Goal: Task Accomplishment & Management: Manage account settings

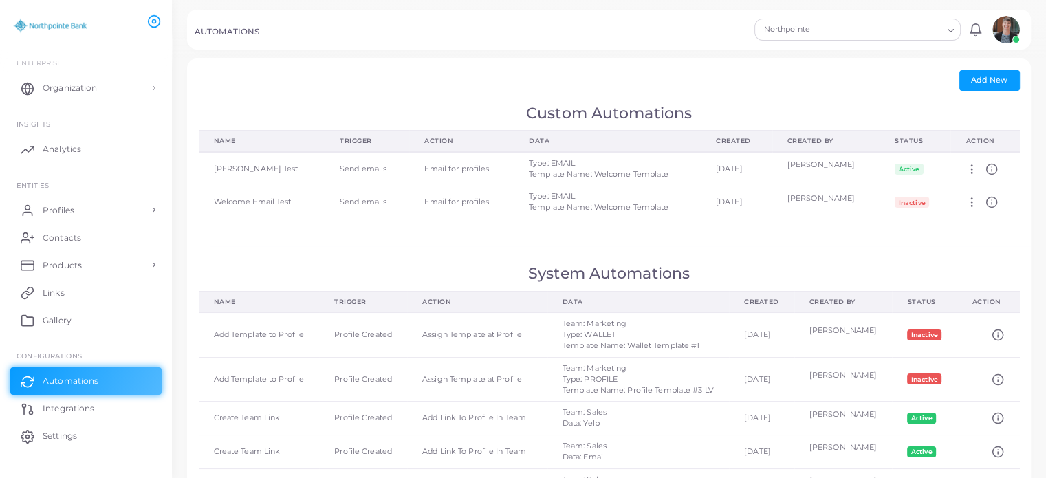
scroll to position [21, 0]
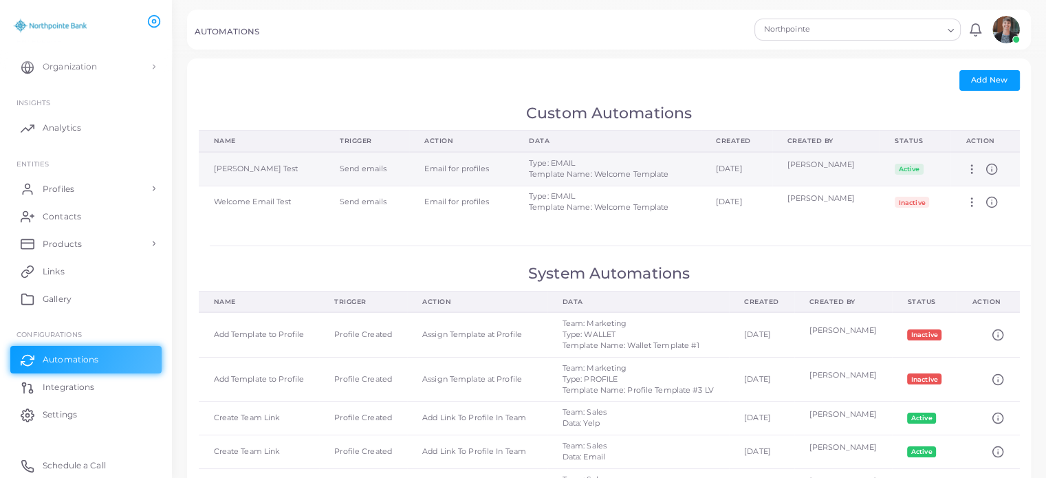
click at [973, 171] on icon at bounding box center [972, 169] width 12 height 12
click at [850, 166] on div "[PERSON_NAME]" at bounding box center [827, 165] width 78 height 11
click at [648, 170] on div "Type: EMAIL Template Name: Welcome Template" at bounding box center [607, 169] width 157 height 22
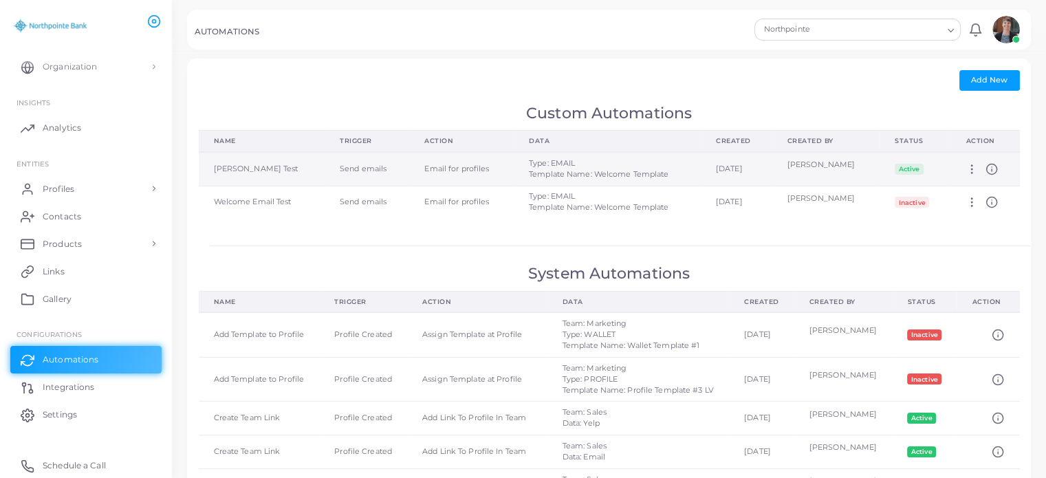
click at [750, 167] on td "[DATE]" at bounding box center [737, 169] width 72 height 34
click at [975, 171] on icon at bounding box center [972, 169] width 12 height 12
click at [995, 184] on span "Edit" at bounding box center [993, 187] width 14 height 11
type input "**********"
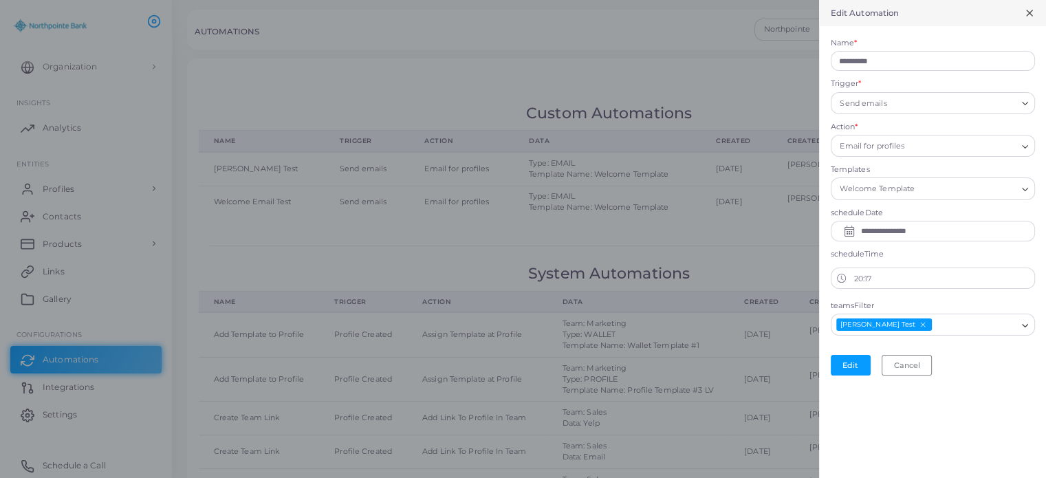
click at [949, 228] on input "**********" at bounding box center [943, 231] width 166 height 22
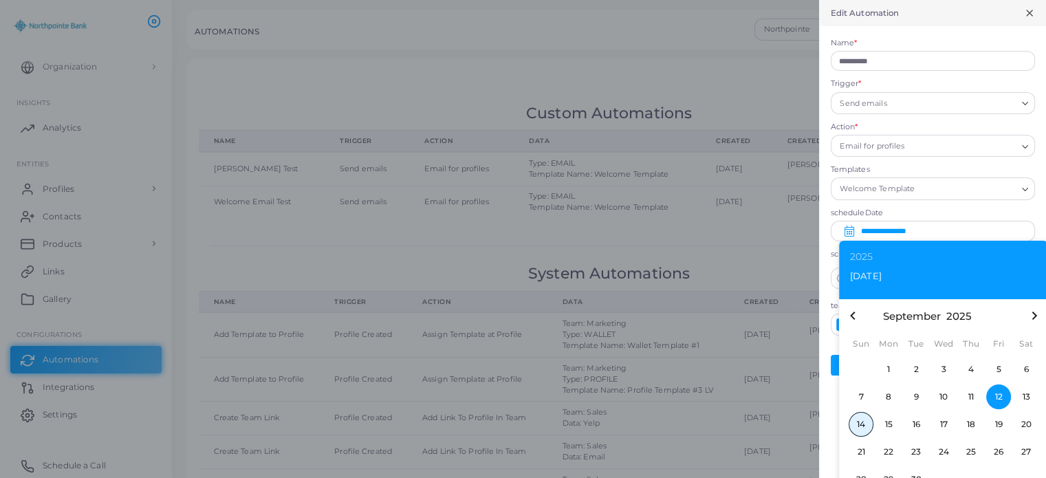
click at [860, 423] on span "14" at bounding box center [861, 424] width 25 height 25
type input "**********"
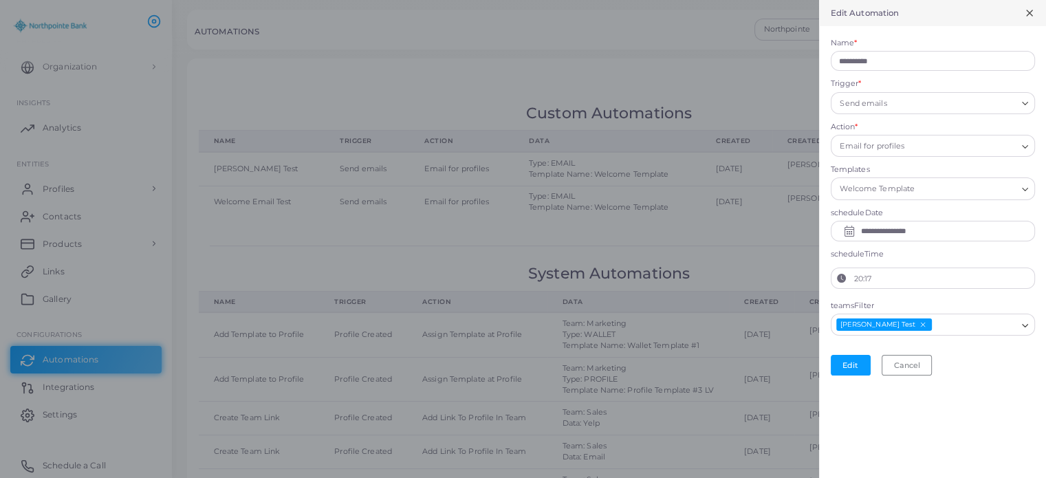
click at [911, 279] on label "20:17" at bounding box center [943, 278] width 182 height 21
click at [852, 279] on button "20:17" at bounding box center [842, 278] width 21 height 21
click at [869, 302] on icon "chevron up" at bounding box center [869, 302] width 7 height 7
click at [867, 329] on icon "chevron up" at bounding box center [869, 328] width 7 height 7
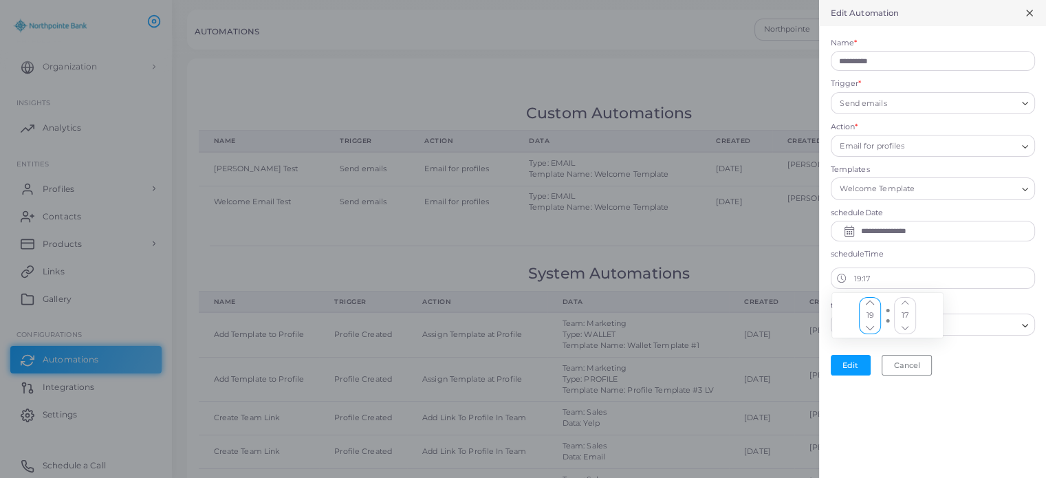
click at [867, 329] on icon "chevron up" at bounding box center [869, 328] width 7 height 7
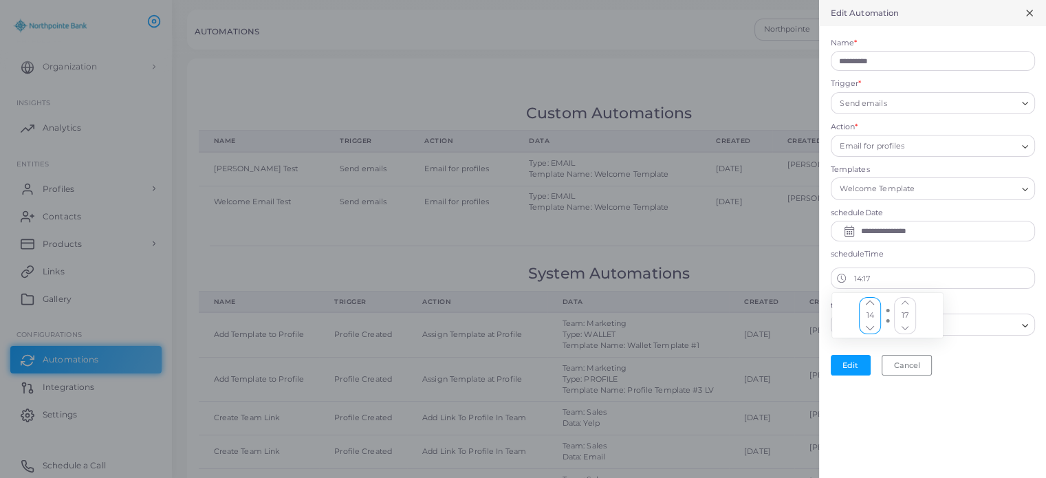
click at [867, 329] on icon "chevron up" at bounding box center [869, 328] width 7 height 7
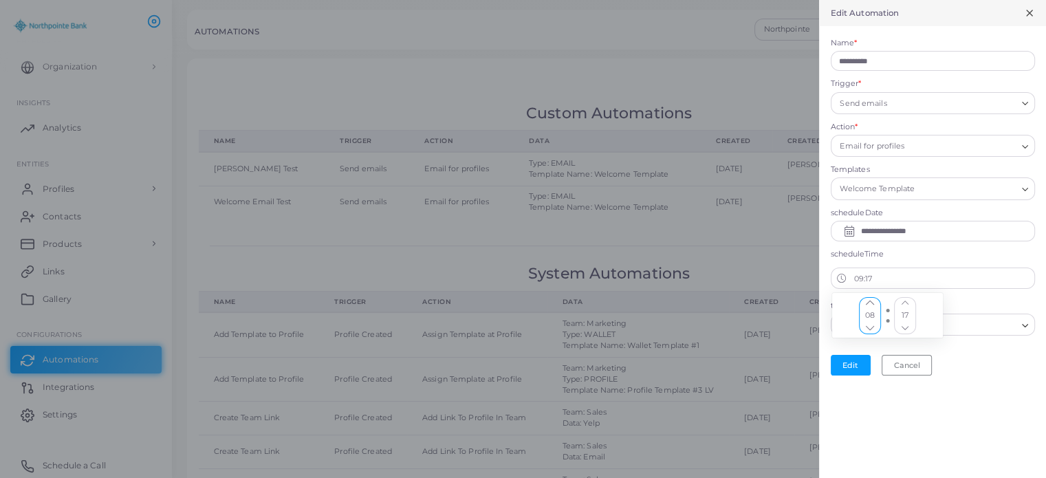
click at [867, 329] on icon "chevron up" at bounding box center [869, 328] width 7 height 7
click at [904, 301] on icon "chevron up" at bounding box center [905, 302] width 7 height 7
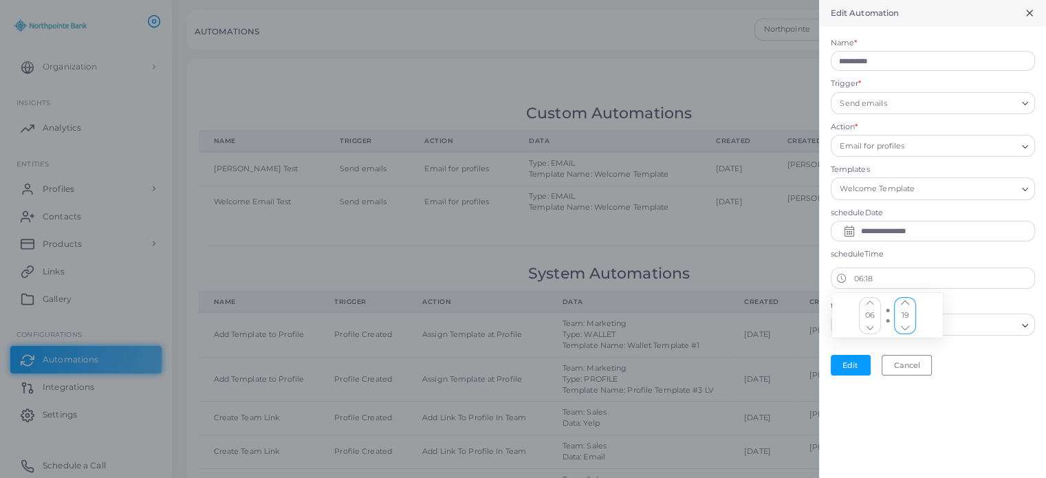
click at [904, 301] on icon "chevron up" at bounding box center [905, 302] width 7 height 7
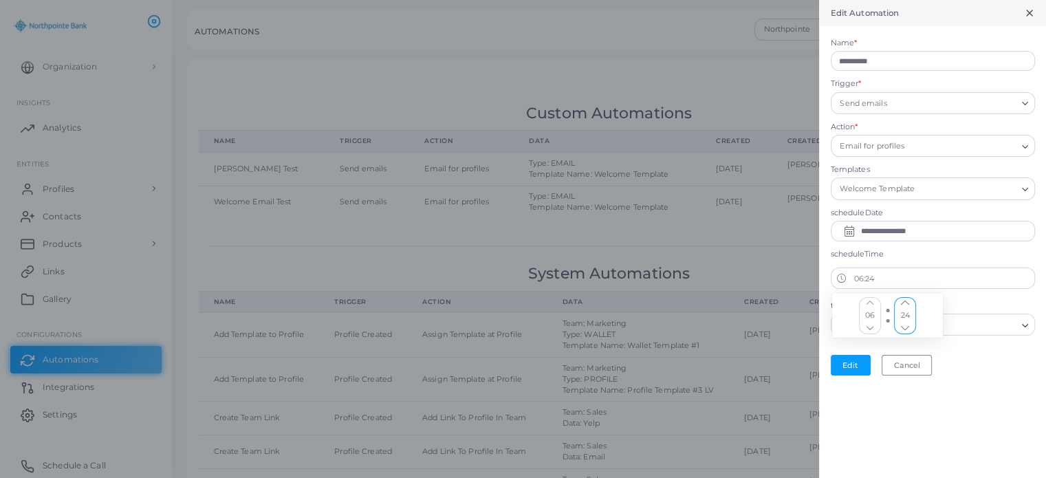
click at [904, 301] on icon "chevron up" at bounding box center [905, 302] width 7 height 7
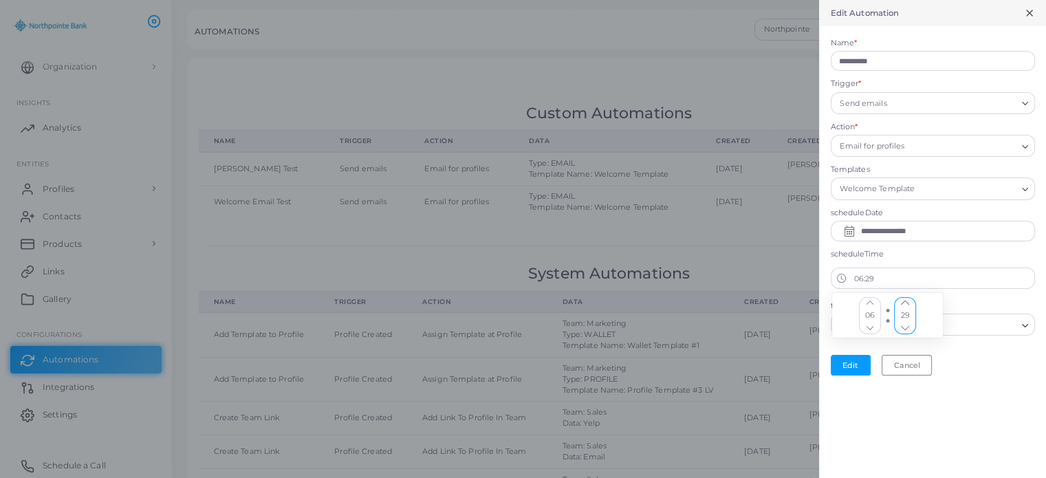
click at [904, 301] on icon "chevron up" at bounding box center [905, 302] width 7 height 7
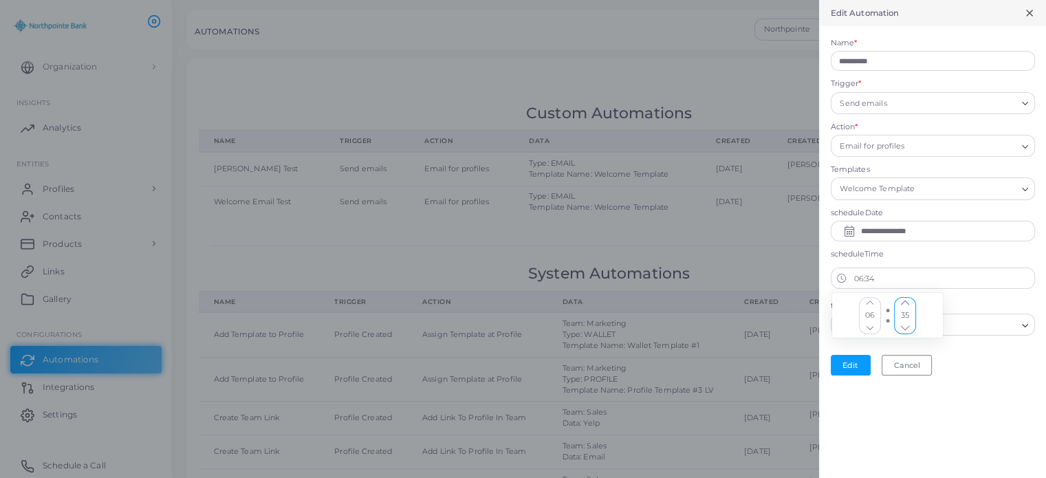
click at [904, 301] on icon "chevron up" at bounding box center [905, 302] width 7 height 7
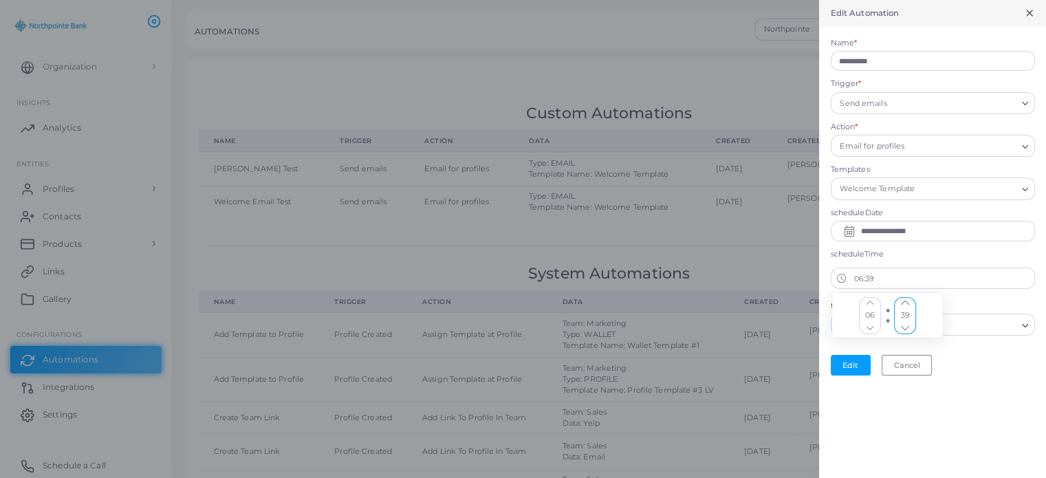
click at [904, 301] on icon "chevron up" at bounding box center [905, 302] width 7 height 7
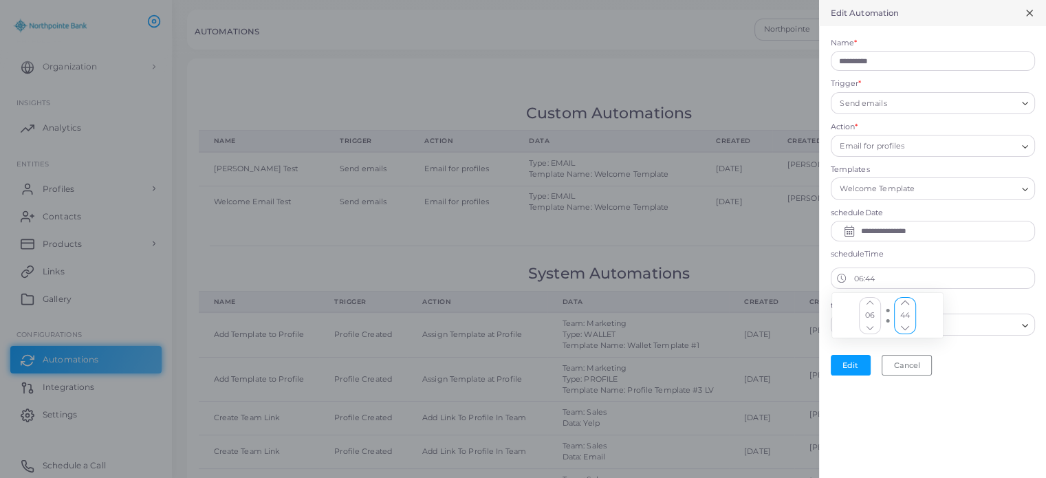
click at [904, 301] on icon "chevron up" at bounding box center [905, 302] width 7 height 7
click at [902, 301] on icon "chevron up" at bounding box center [905, 302] width 7 height 7
click at [896, 304] on button "Increment" at bounding box center [904, 303] width 21 height 11
click at [904, 402] on div "**********" at bounding box center [932, 239] width 227 height 478
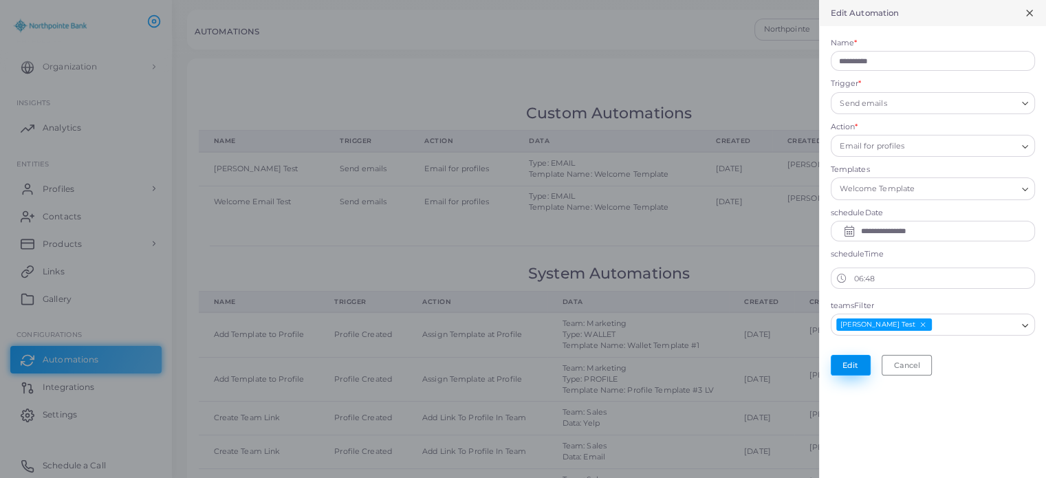
click at [861, 366] on button "Edit" at bounding box center [851, 365] width 40 height 21
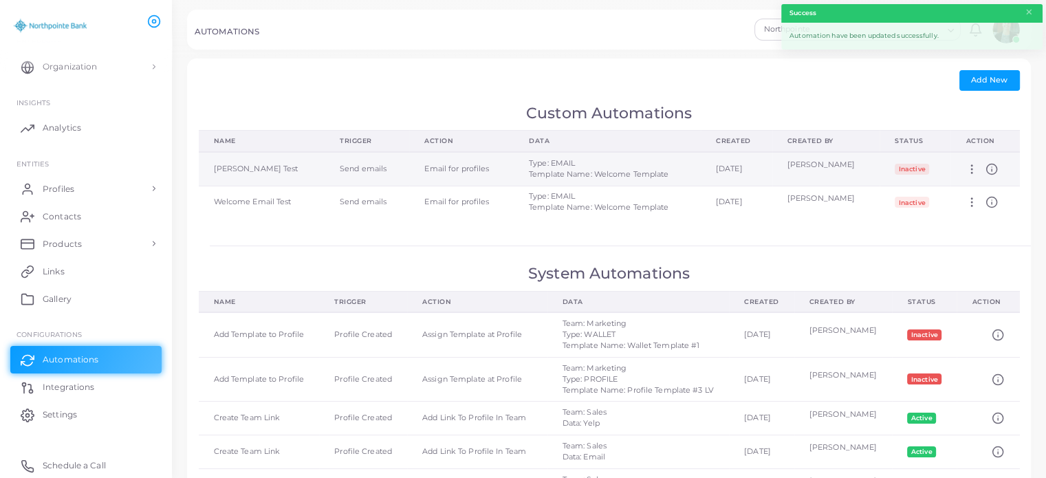
click at [906, 170] on span "Inactive" at bounding box center [912, 169] width 34 height 11
click at [971, 168] on icon at bounding box center [972, 169] width 12 height 12
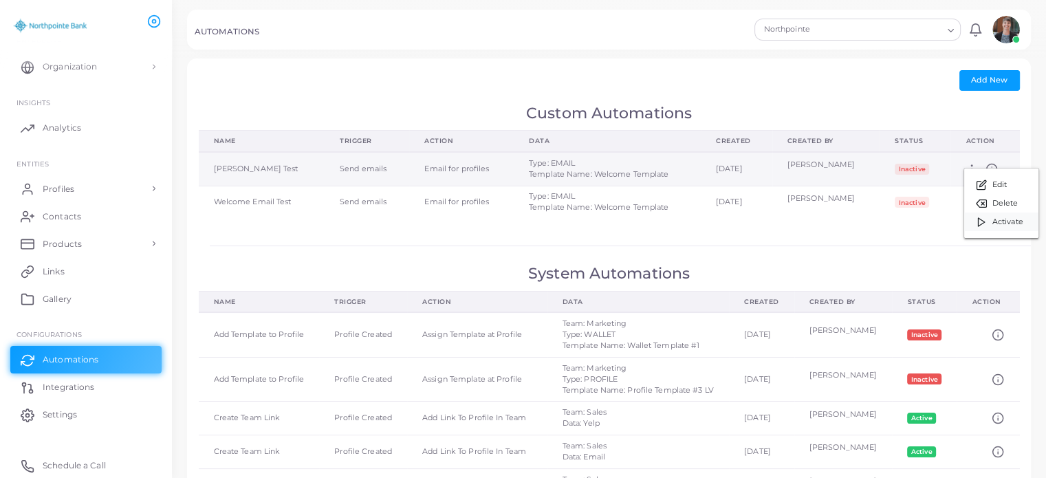
click at [999, 225] on span "Activate" at bounding box center [1008, 222] width 31 height 11
click at [973, 172] on circle at bounding box center [972, 172] width 1 height 1
click at [982, 183] on link "Edit" at bounding box center [998, 188] width 80 height 19
type input "**********"
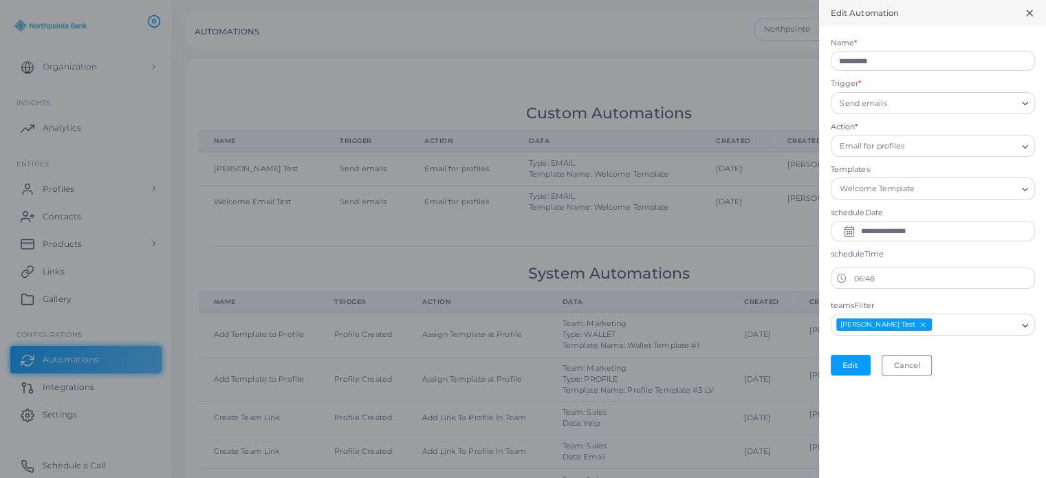
click at [1024, 13] on icon at bounding box center [1029, 13] width 11 height 11
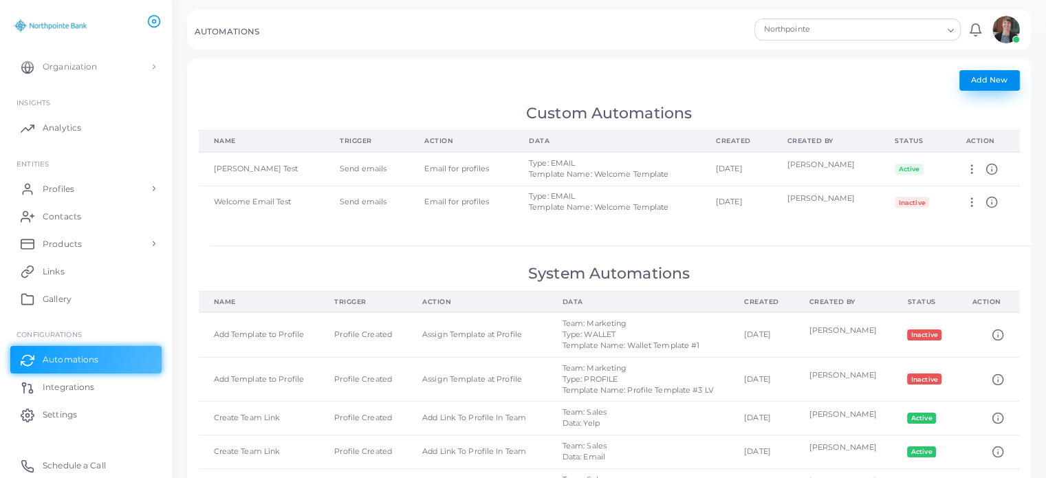
click at [999, 82] on span "Add New" at bounding box center [989, 80] width 36 height 10
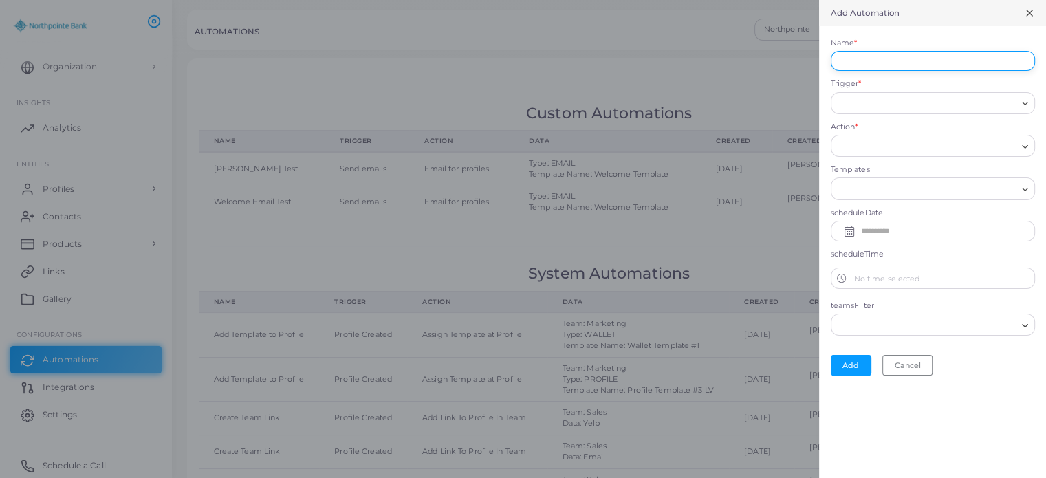
click at [928, 63] on input "Name *" at bounding box center [933, 61] width 204 height 21
type input "**********"
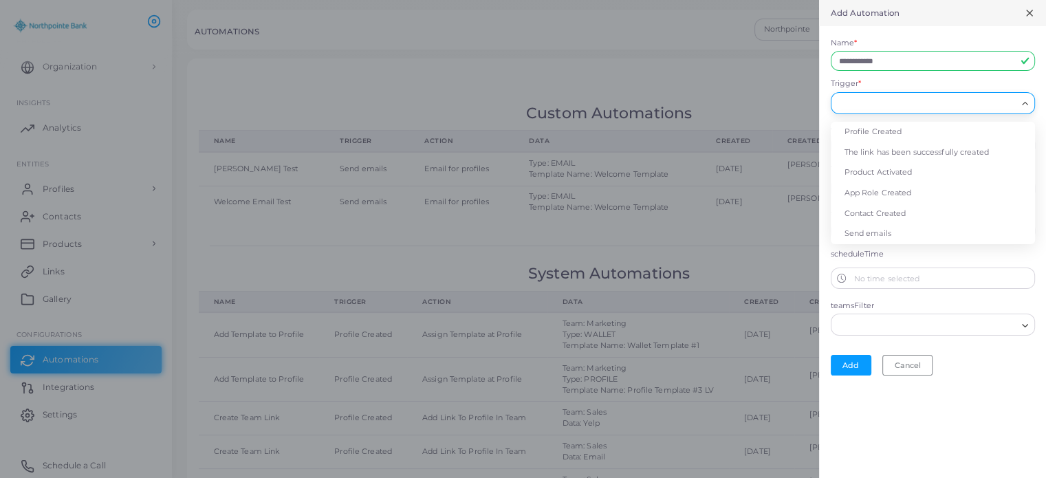
click at [875, 107] on input "Trigger *" at bounding box center [927, 103] width 180 height 15
click at [880, 236] on li "Send emails" at bounding box center [933, 234] width 204 height 21
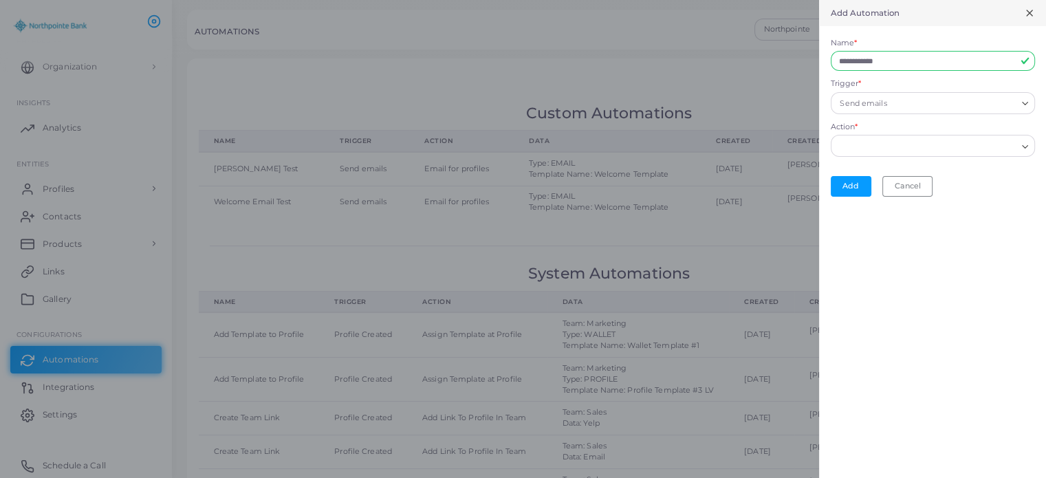
click at [865, 147] on input "Action *" at bounding box center [927, 146] width 180 height 15
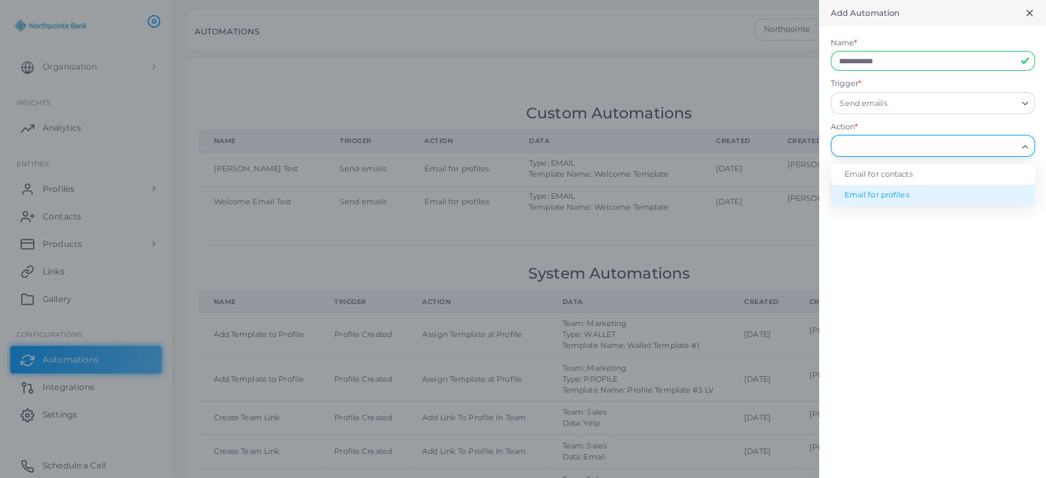
click at [875, 197] on li "Email for profiles" at bounding box center [933, 195] width 204 height 21
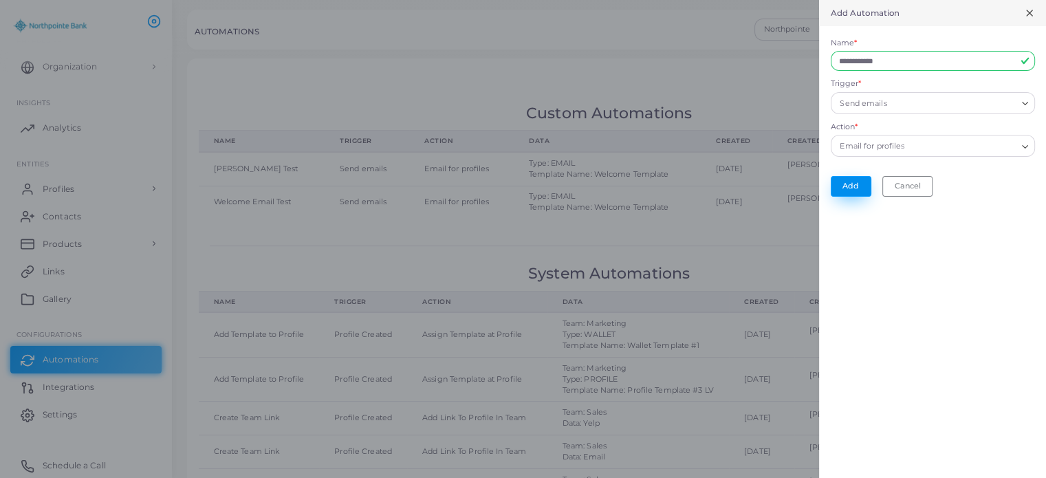
click at [846, 188] on button "Add" at bounding box center [851, 186] width 41 height 21
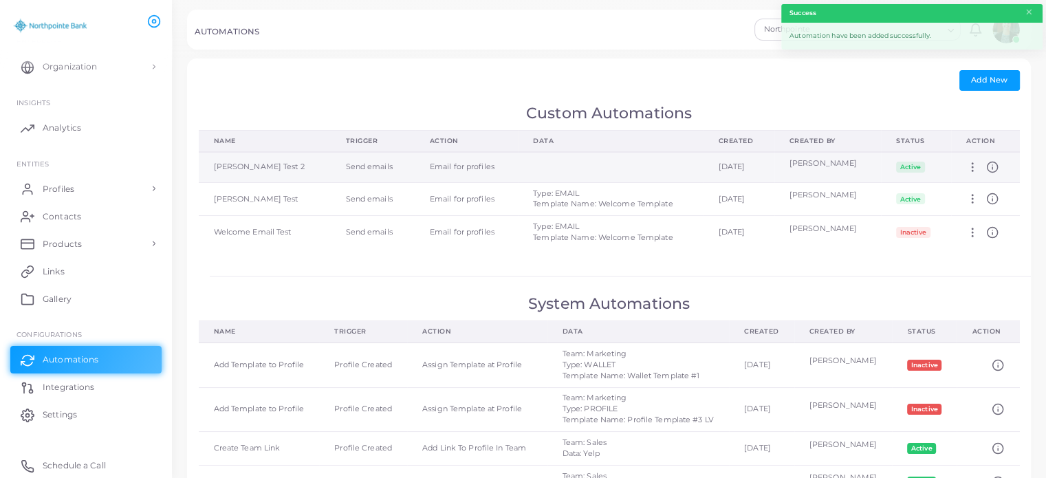
click at [976, 164] on icon at bounding box center [972, 167] width 12 height 12
click at [980, 180] on link "Edit" at bounding box center [998, 181] width 80 height 19
type input "**********"
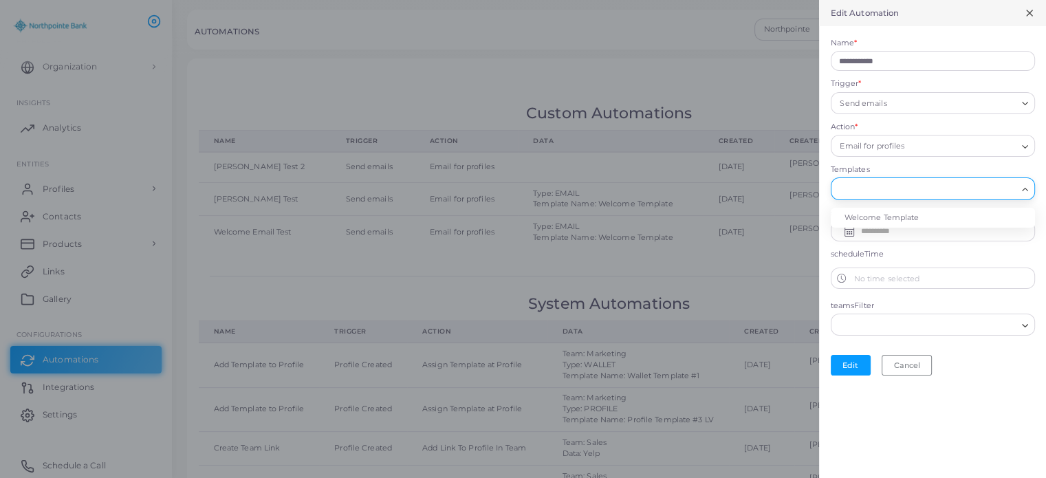
click at [902, 191] on input "Search for option" at bounding box center [927, 189] width 180 height 15
click at [884, 211] on li "Welcome Template" at bounding box center [933, 218] width 204 height 21
click at [878, 228] on input "text" at bounding box center [943, 231] width 166 height 22
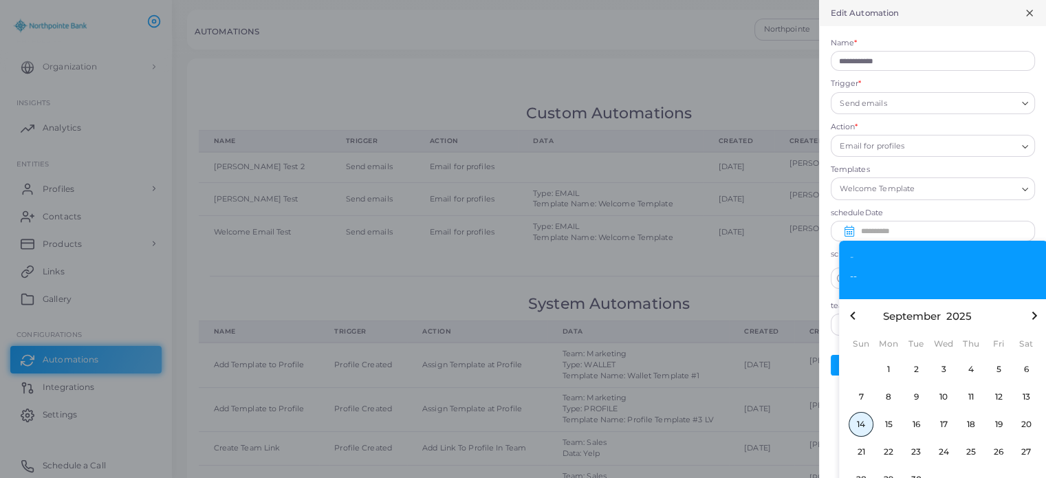
click at [865, 426] on span "14" at bounding box center [861, 424] width 25 height 25
type input "**********"
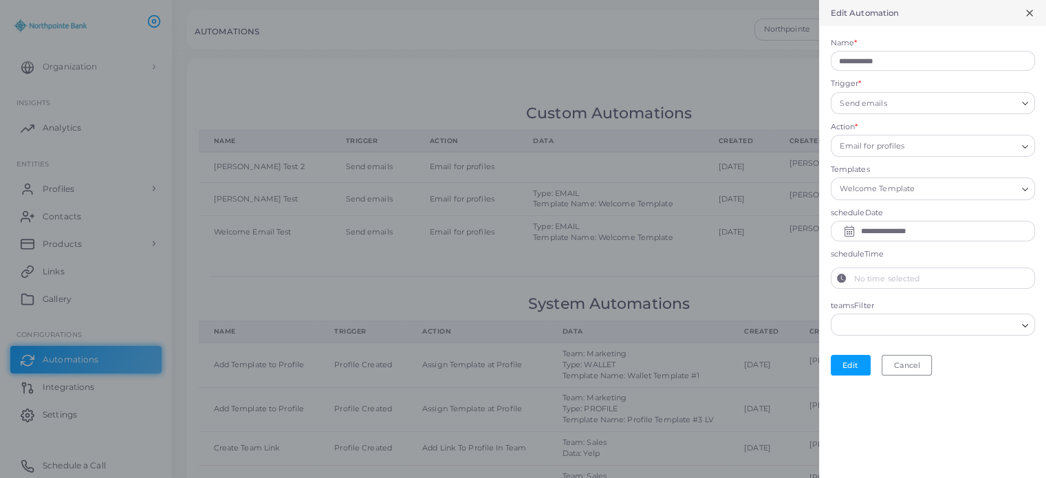
click at [883, 272] on label "No time selected" at bounding box center [943, 278] width 182 height 21
click at [852, 272] on button "No time selected" at bounding box center [842, 278] width 21 height 21
click at [869, 302] on icon "chevron up" at bounding box center [869, 302] width 7 height 7
click at [871, 304] on button "Increment" at bounding box center [869, 303] width 21 height 11
click at [870, 304] on icon "chevron up" at bounding box center [869, 302] width 7 height 7
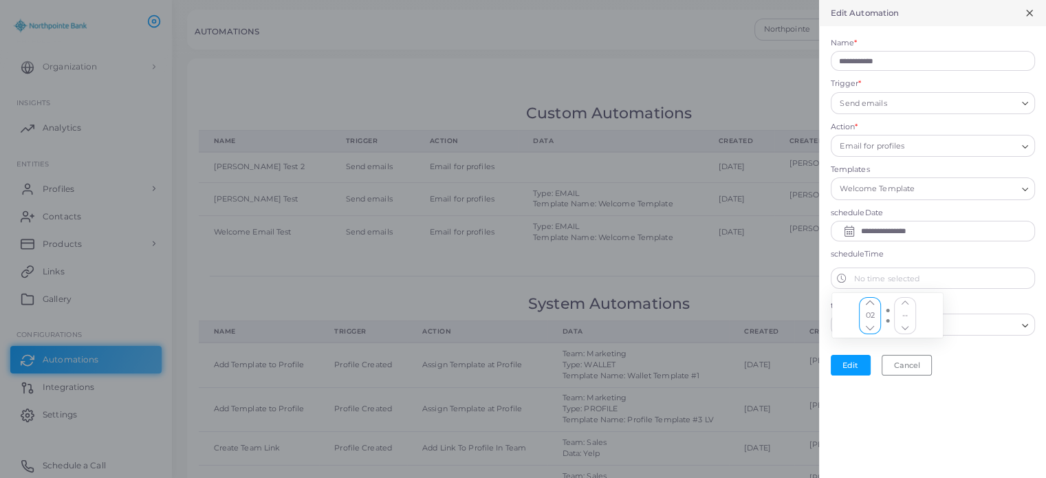
click at [870, 304] on icon "chevron up" at bounding box center [869, 302] width 7 height 7
drag, startPoint x: 870, startPoint y: 304, endPoint x: 883, endPoint y: 309, distance: 13.9
click at [877, 306] on div "05" at bounding box center [869, 315] width 22 height 37
click at [871, 303] on icon "chevron up" at bounding box center [869, 302] width 7 height 7
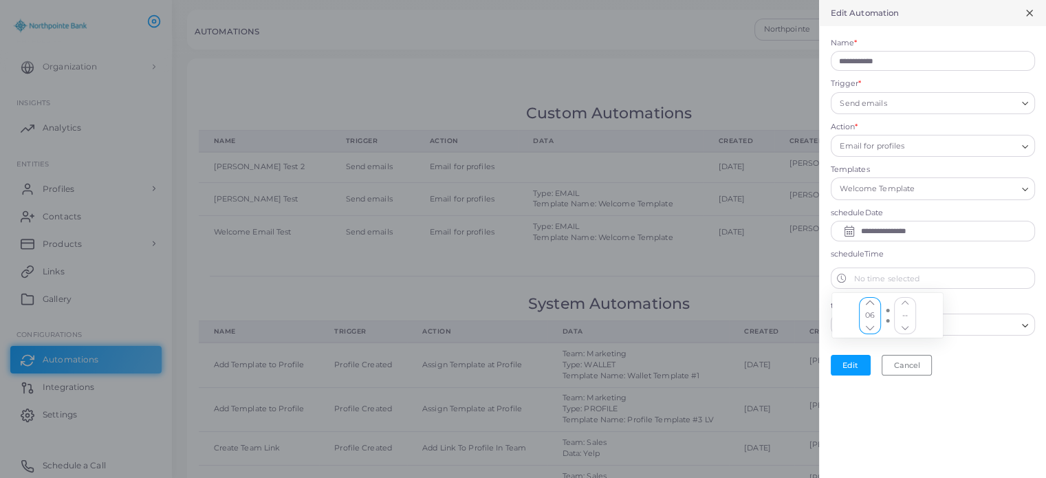
click at [905, 302] on icon "chevron up" at bounding box center [905, 302] width 7 height 7
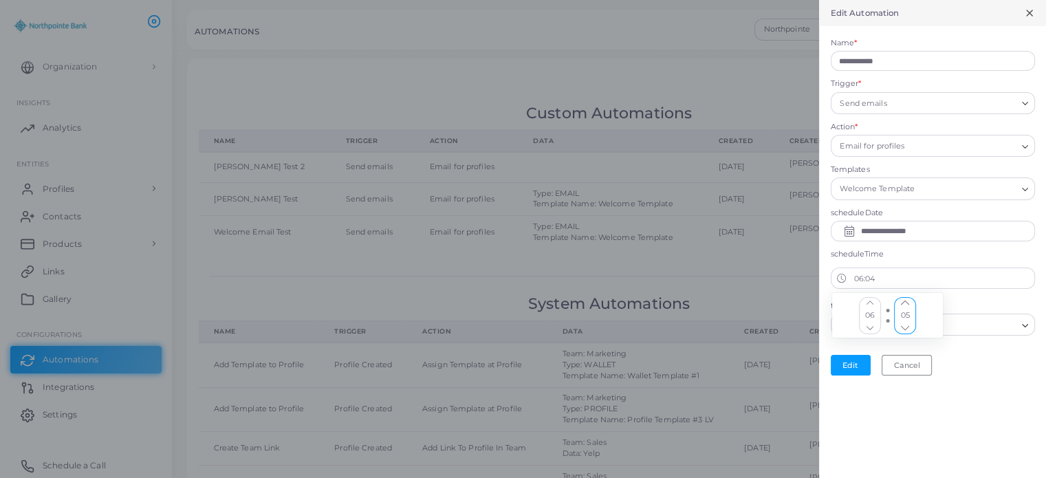
click at [905, 302] on icon "chevron up" at bounding box center [905, 302] width 7 height 7
click at [905, 303] on icon "chevron up" at bounding box center [905, 302] width 7 height 7
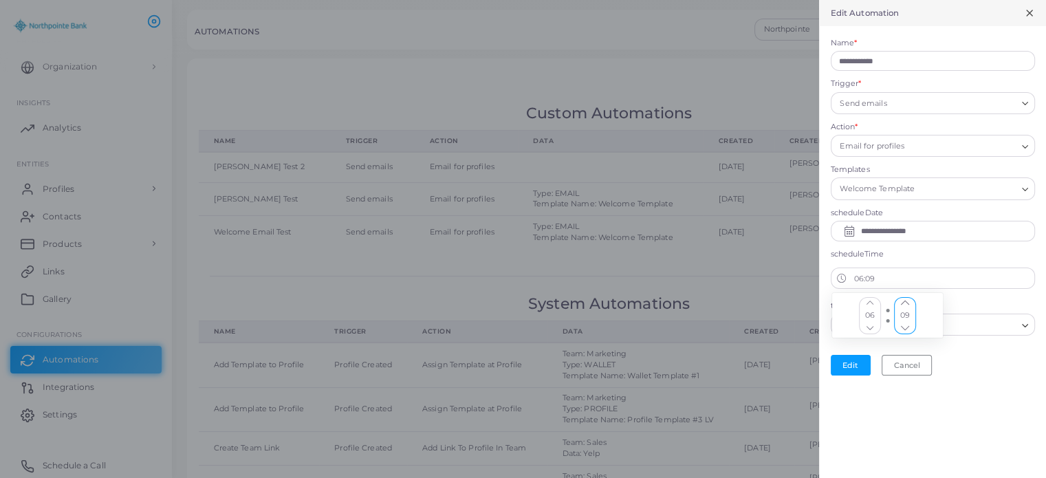
click at [911, 297] on div "06 09" at bounding box center [886, 315] width 57 height 37
click at [904, 301] on icon "chevron up" at bounding box center [905, 302] width 7 height 7
click at [902, 301] on icon "chevron up" at bounding box center [905, 302] width 7 height 7
click at [905, 301] on icon "chevron up" at bounding box center [905, 302] width 7 height 7
click at [905, 301] on icon "chevron up" at bounding box center [904, 303] width 8 height 5
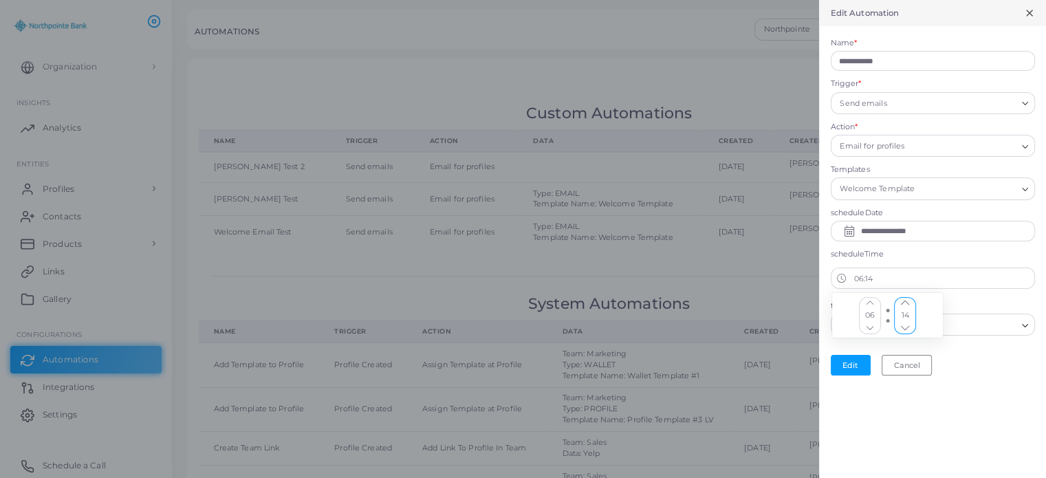
click at [905, 301] on icon "chevron up" at bounding box center [904, 303] width 8 height 5
click at [910, 301] on button "Increment" at bounding box center [904, 303] width 21 height 11
click at [908, 302] on button "Increment" at bounding box center [904, 303] width 21 height 11
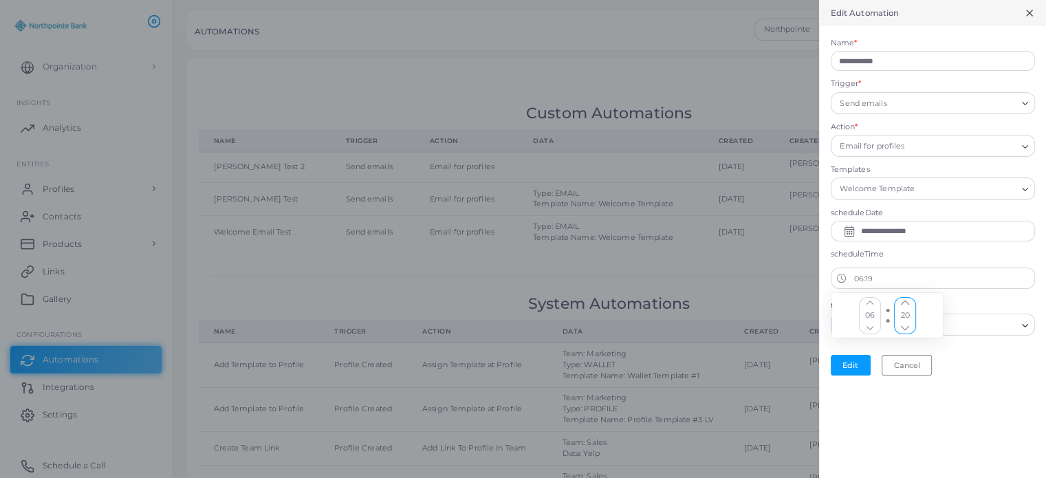
click at [908, 302] on button "Increment" at bounding box center [904, 303] width 21 height 11
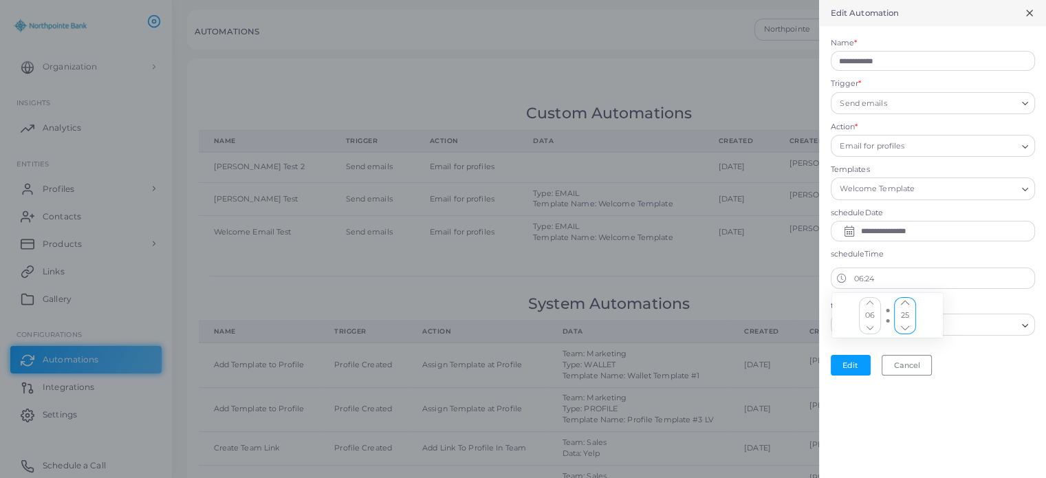
click at [908, 302] on button "Increment" at bounding box center [904, 303] width 21 height 11
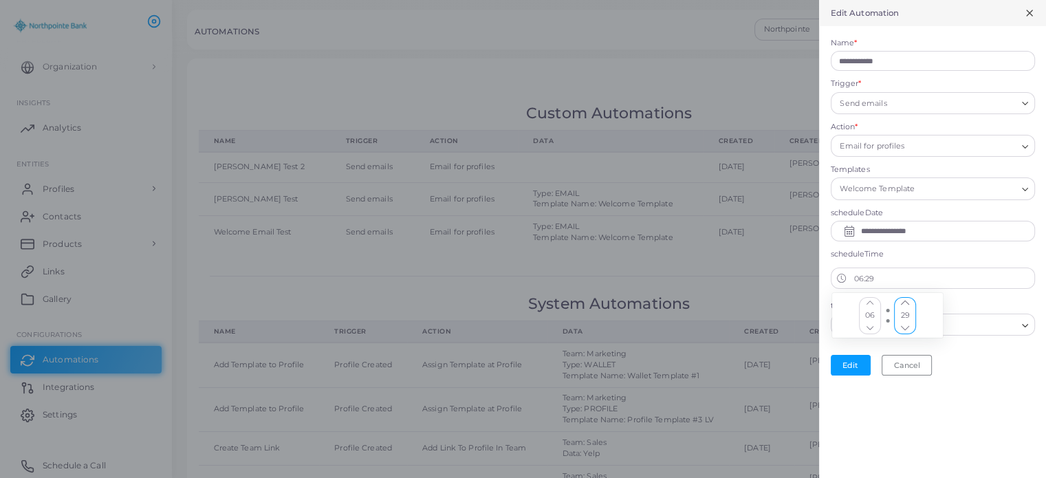
click at [907, 302] on button "Increment" at bounding box center [904, 303] width 21 height 11
click at [907, 302] on icon "chevron up" at bounding box center [904, 303] width 8 height 5
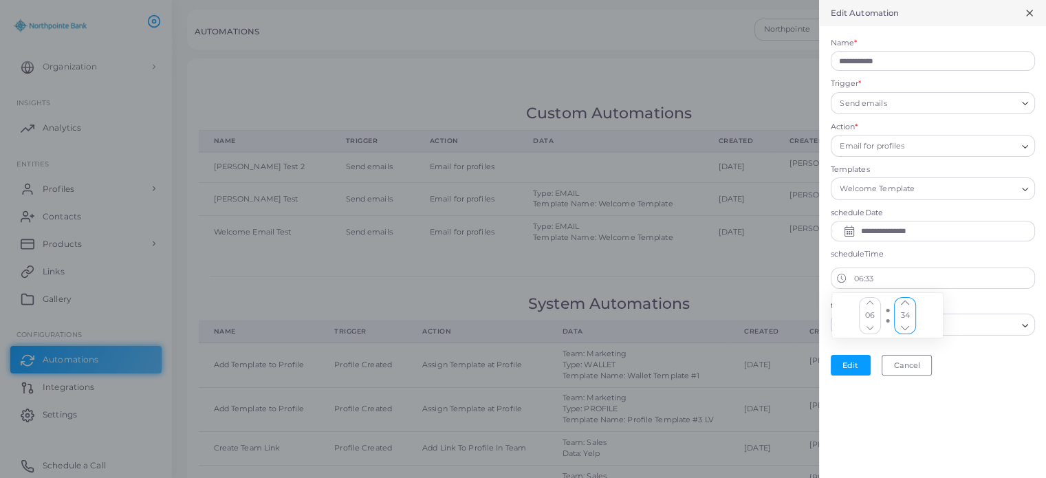
click at [907, 302] on icon "chevron up" at bounding box center [904, 303] width 8 height 5
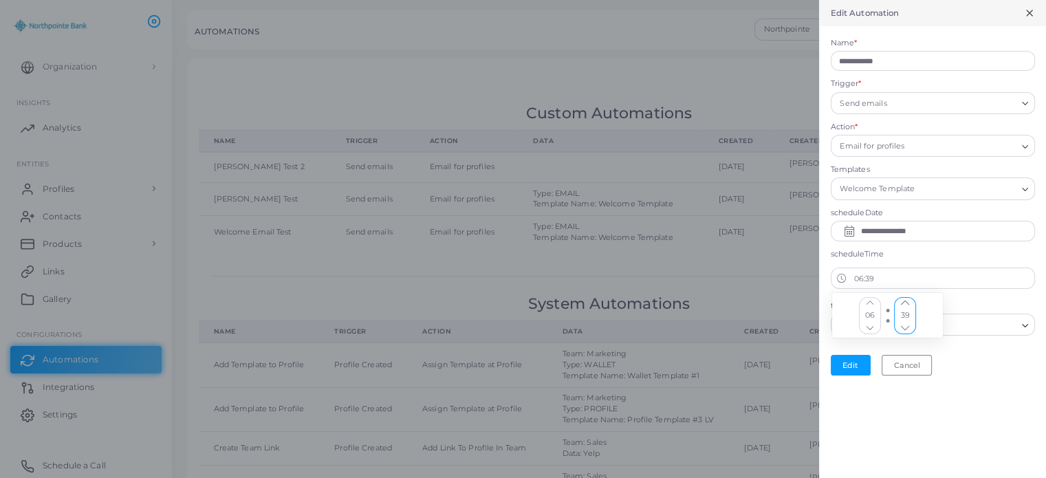
click at [907, 302] on icon "chevron up" at bounding box center [904, 303] width 8 height 5
click at [907, 303] on icon "chevron up" at bounding box center [905, 302] width 7 height 7
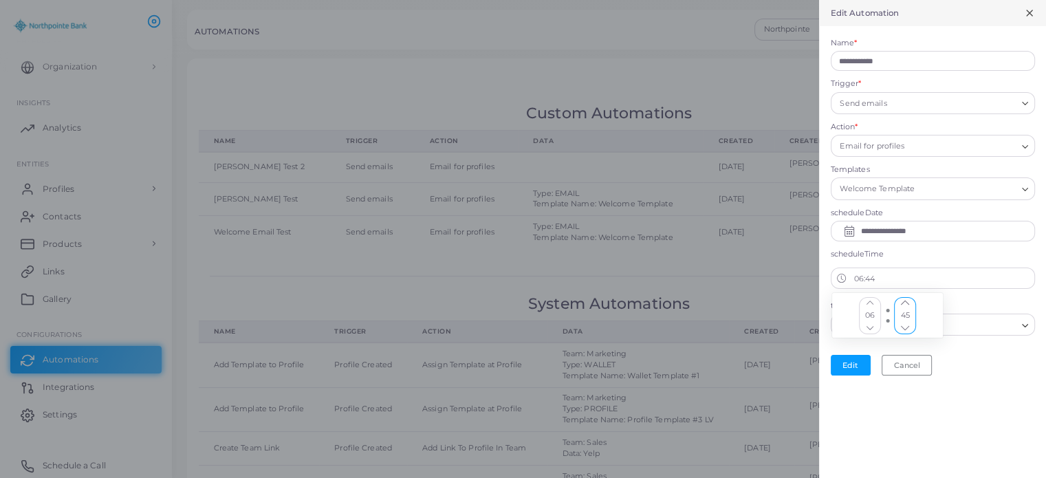
click at [907, 303] on icon "chevron up" at bounding box center [905, 302] width 7 height 7
click at [904, 305] on button "Increment" at bounding box center [904, 303] width 21 height 11
click at [910, 303] on button "Increment" at bounding box center [904, 303] width 21 height 11
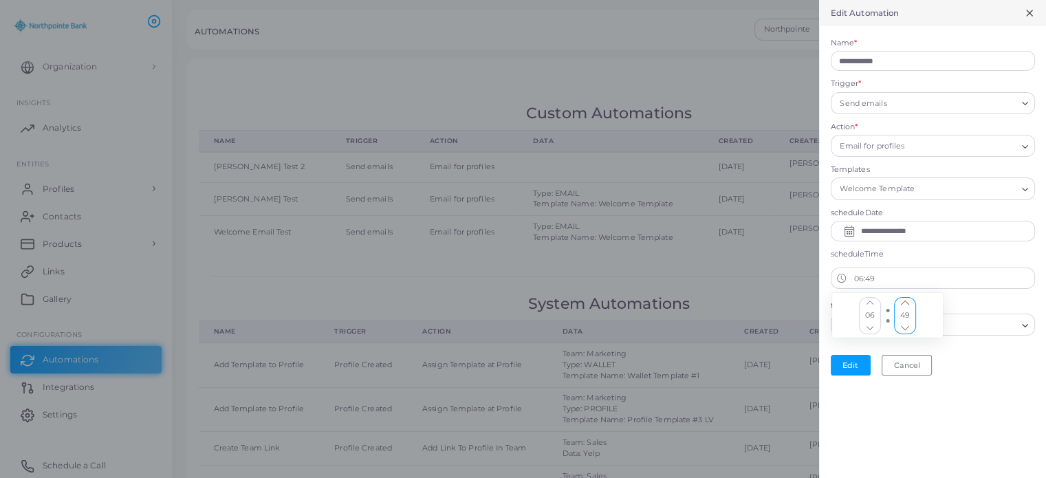
click at [908, 303] on button "Increment" at bounding box center [904, 303] width 21 height 11
click at [908, 303] on icon "chevron up" at bounding box center [904, 303] width 8 height 5
click at [961, 301] on label "teamsFilter" at bounding box center [933, 306] width 204 height 11
click at [904, 325] on input "Search for option" at bounding box center [925, 325] width 184 height 15
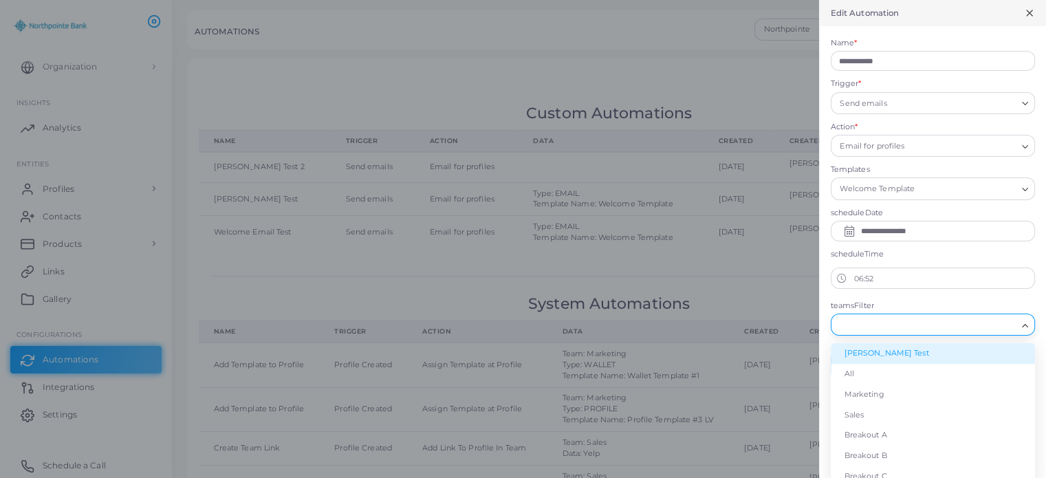
click at [870, 356] on li "[PERSON_NAME] Test" at bounding box center [933, 353] width 204 height 21
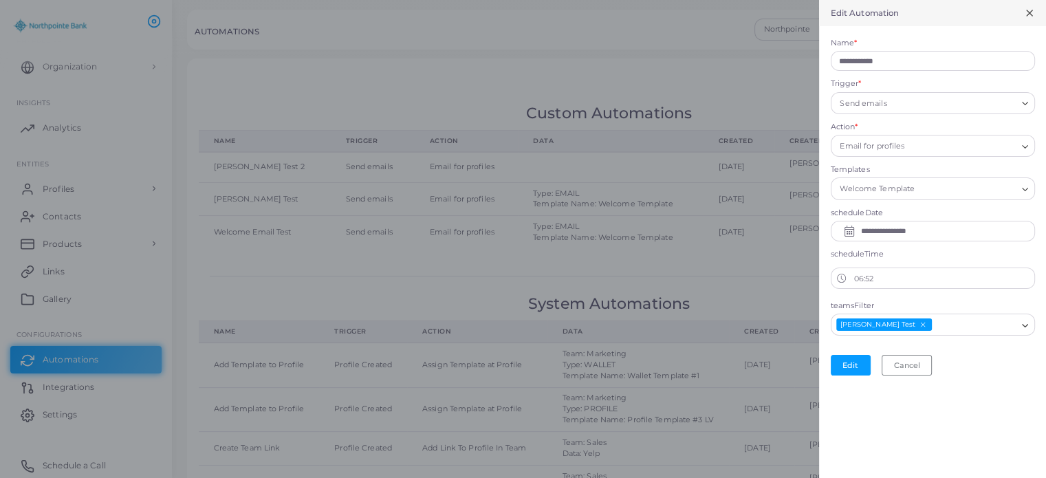
click at [929, 296] on div "scheduleTime 06:52" at bounding box center [932, 275] width 219 height 52
click at [977, 386] on div "**********" at bounding box center [932, 239] width 227 height 478
click at [853, 366] on button "Edit" at bounding box center [851, 365] width 40 height 21
